Goal: Information Seeking & Learning: Compare options

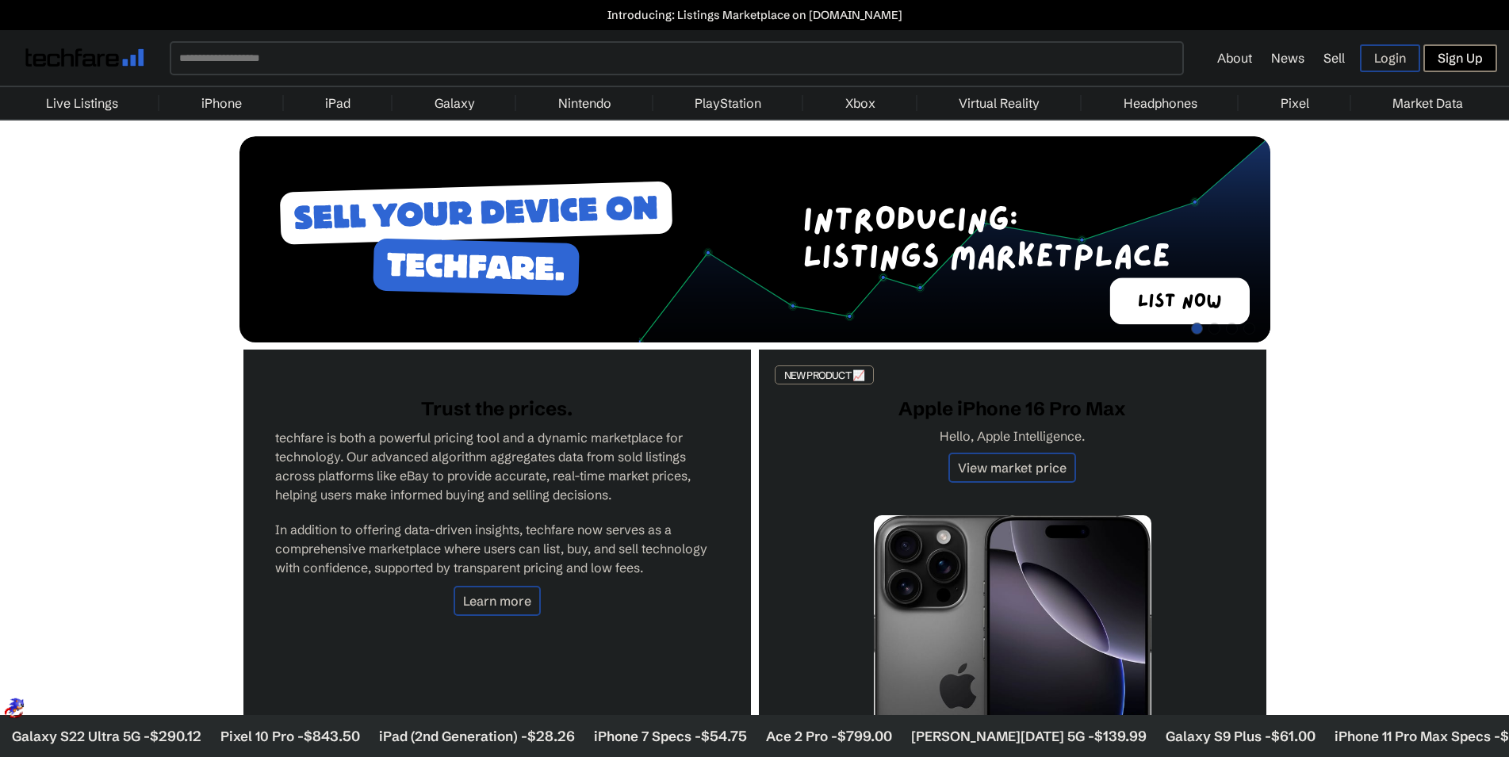
click at [202, 102] on link "iPhone" at bounding box center [221, 103] width 56 height 32
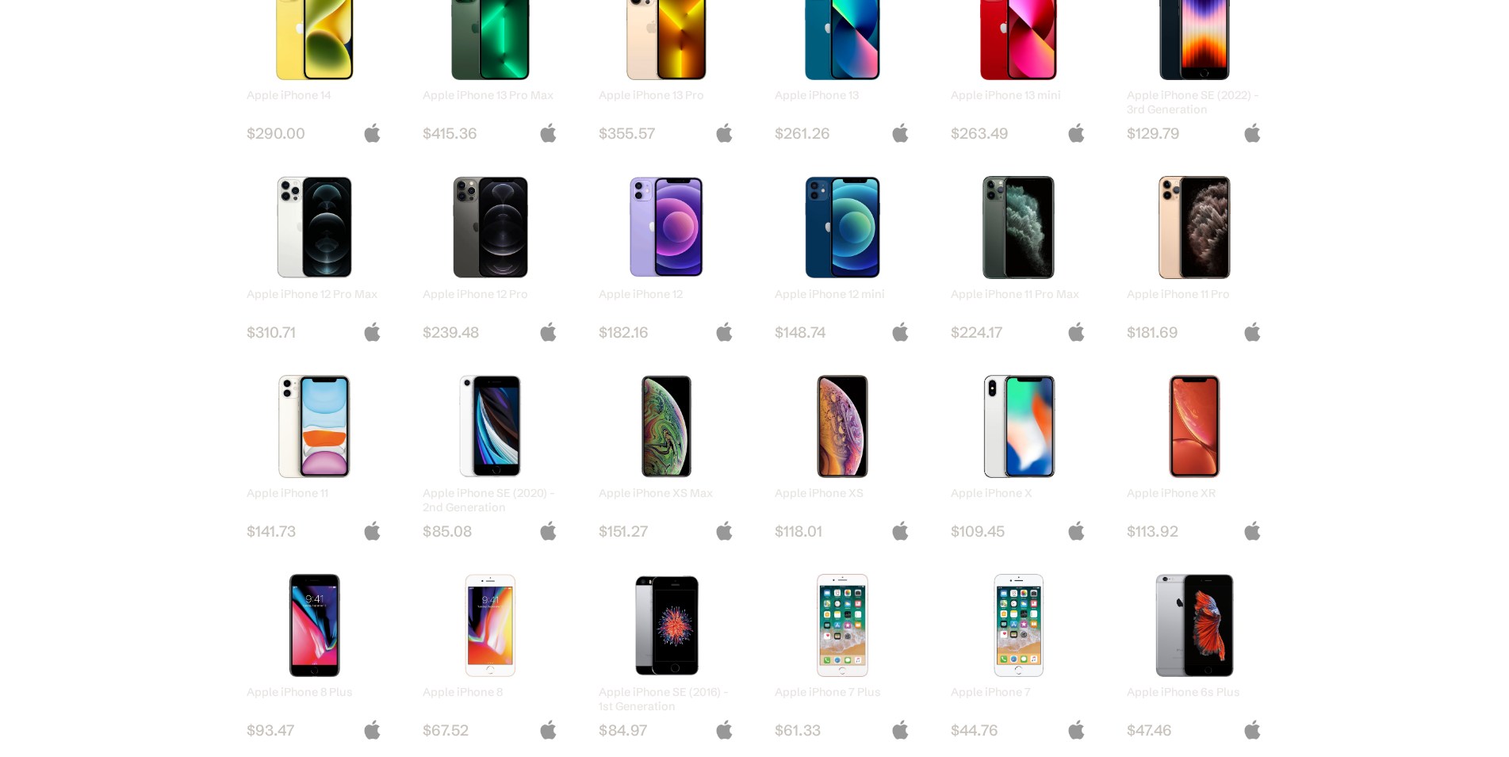
scroll to position [971, 0]
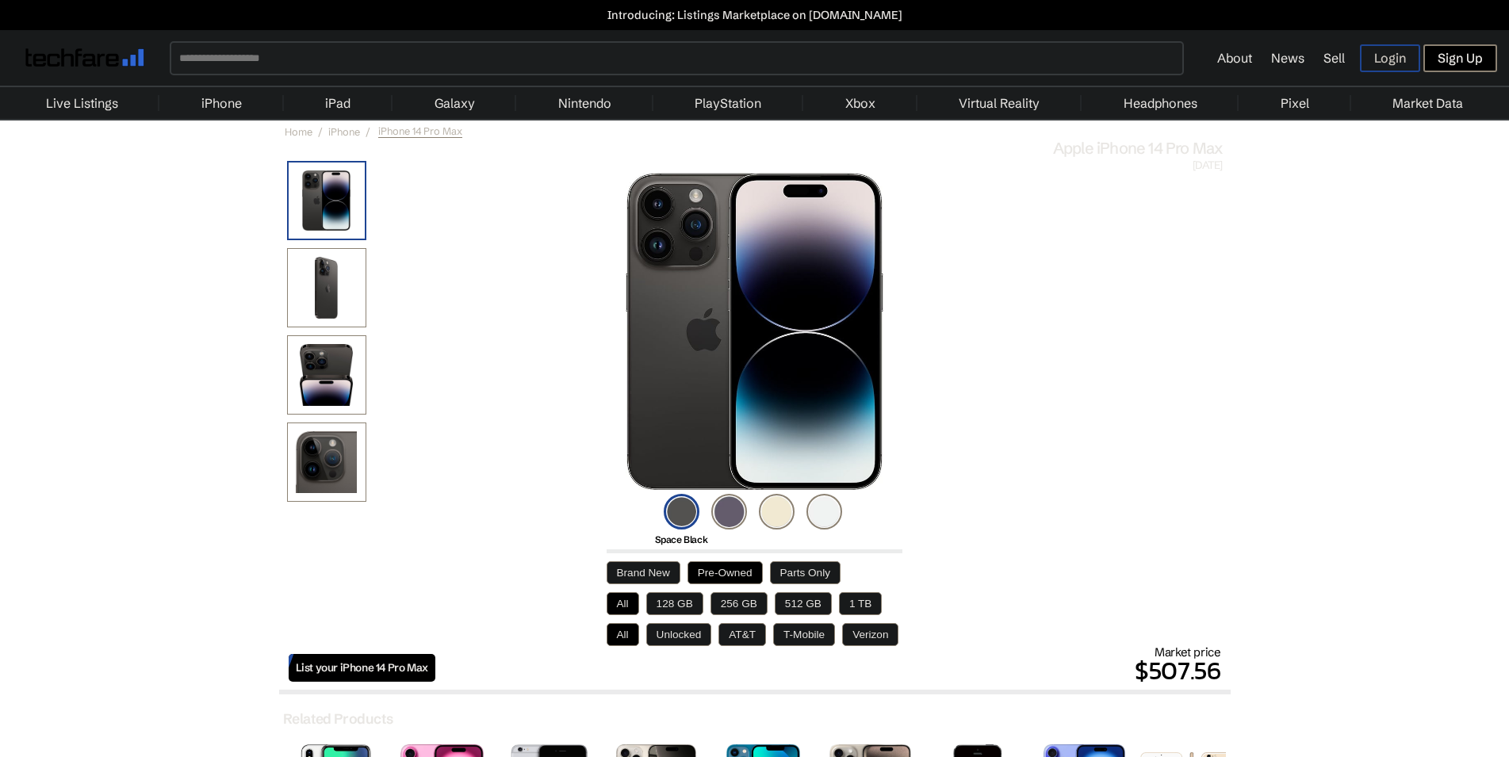
click at [734, 603] on button "256 GB" at bounding box center [739, 603] width 57 height 23
click at [680, 639] on button "Unlocked" at bounding box center [679, 634] width 66 height 23
click at [631, 572] on button "Brand New" at bounding box center [644, 572] width 74 height 23
click at [706, 574] on button "Pre-Owned" at bounding box center [725, 572] width 75 height 23
click at [660, 571] on button "Brand New" at bounding box center [644, 572] width 74 height 23
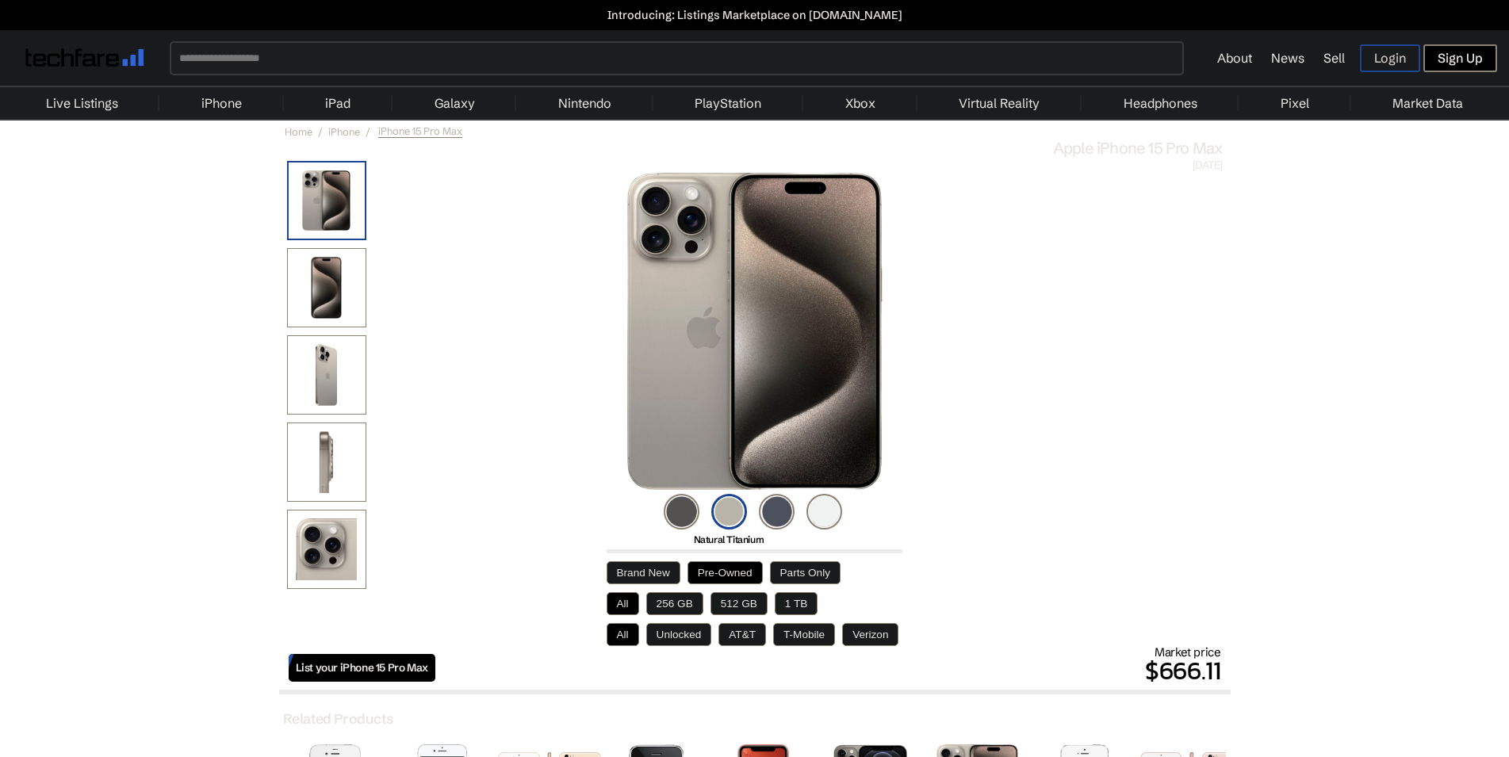
click at [684, 606] on button "256 GB" at bounding box center [674, 603] width 57 height 23
click at [676, 635] on button "Unlocked" at bounding box center [679, 634] width 66 height 23
click at [746, 635] on button "AT&T" at bounding box center [742, 634] width 48 height 23
click at [793, 635] on button "T-Mobile" at bounding box center [804, 634] width 62 height 23
click at [878, 642] on button "Verizon" at bounding box center [870, 634] width 56 height 23
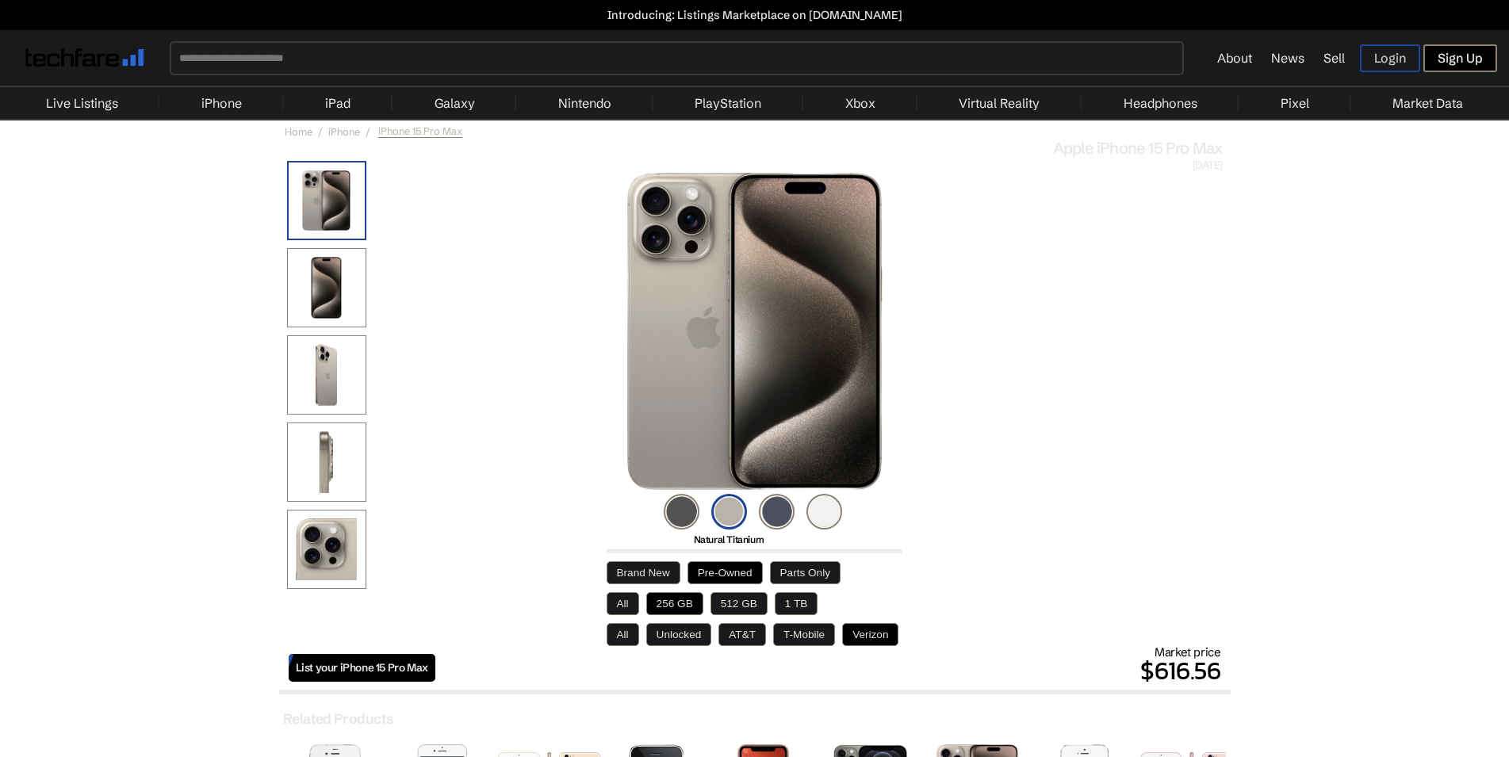
click at [690, 640] on button "Unlocked" at bounding box center [679, 634] width 66 height 23
click at [619, 635] on button "All" at bounding box center [623, 634] width 33 height 23
click at [666, 642] on button "Unlocked" at bounding box center [679, 634] width 66 height 23
click at [640, 582] on button "Brand New" at bounding box center [644, 572] width 74 height 23
click at [721, 574] on button "Pre-Owned" at bounding box center [725, 572] width 75 height 23
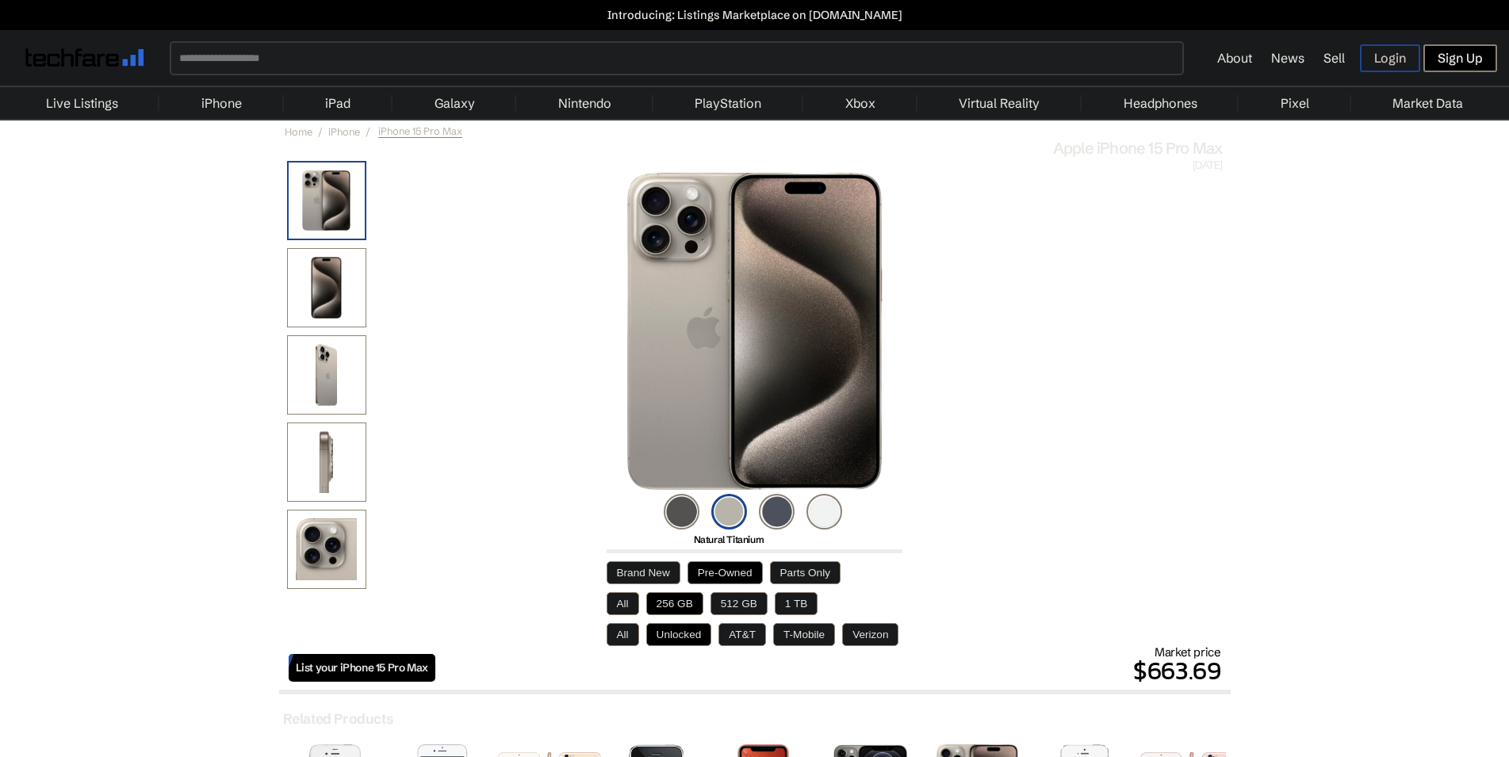
click at [665, 576] on button "Brand New" at bounding box center [644, 572] width 74 height 23
